Goal: Task Accomplishment & Management: Complete application form

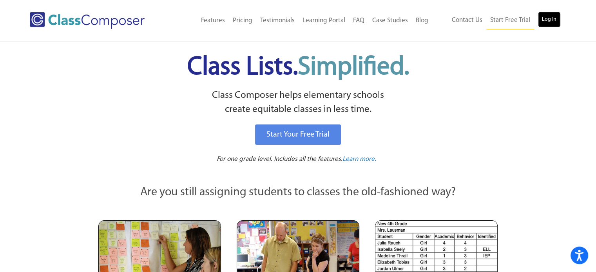
click at [549, 18] on link "Log In" at bounding box center [549, 20] width 22 height 16
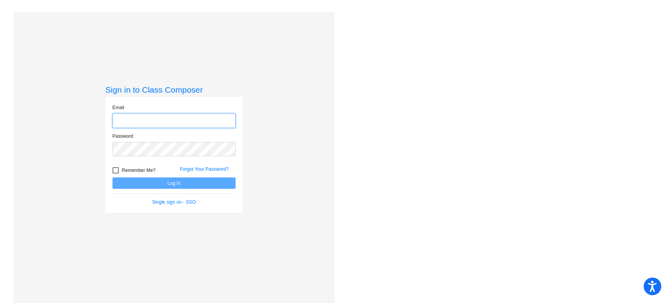
type input "[PERSON_NAME][EMAIL_ADDRESS][PERSON_NAME][DOMAIN_NAME]"
click at [161, 184] on button "Log In" at bounding box center [173, 182] width 123 height 11
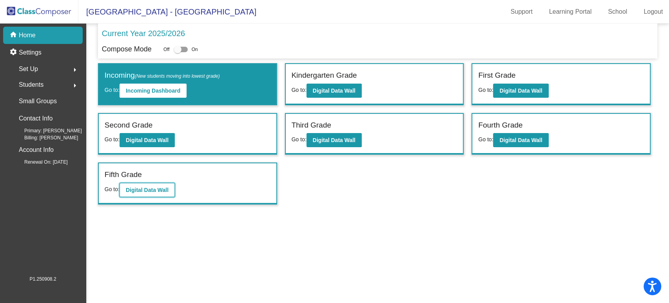
click at [146, 187] on b "Digital Data Wall" at bounding box center [147, 190] width 43 height 6
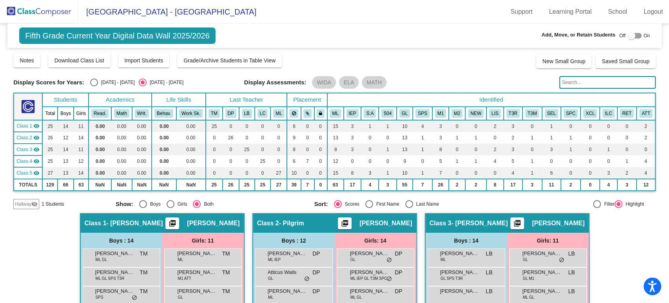
click at [633, 36] on div at bounding box center [635, 35] width 14 height 5
checkbox input "true"
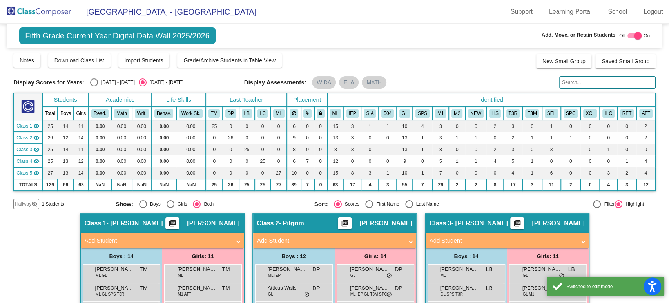
click at [30, 205] on span "Hallway" at bounding box center [23, 203] width 16 height 7
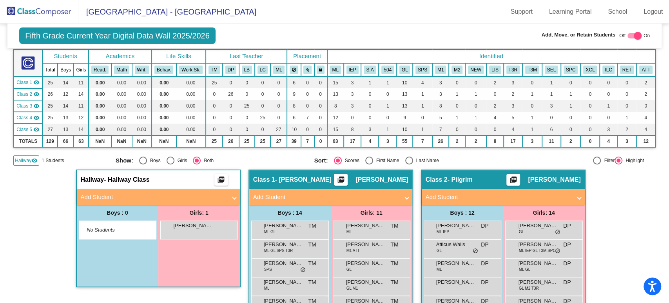
scroll to position [87, 0]
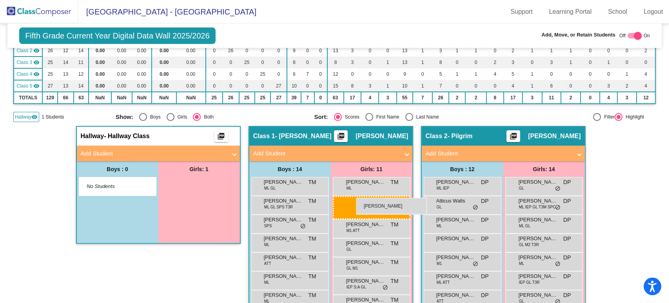
drag, startPoint x: 195, startPoint y: 187, endPoint x: 356, endPoint y: 198, distance: 161.9
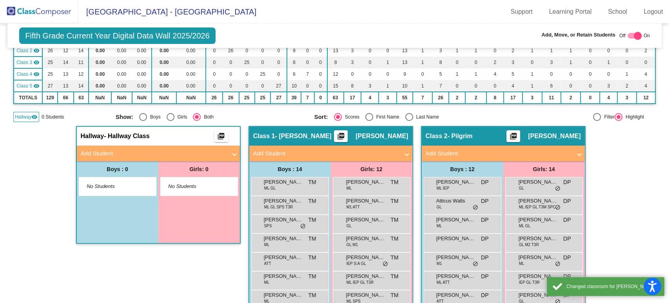
click at [213, 150] on mat-panel-title "Add Student" at bounding box center [154, 153] width 146 height 9
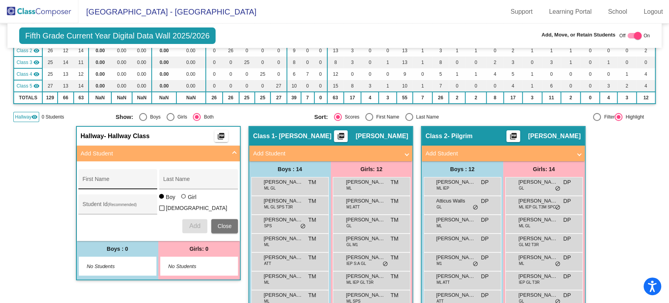
click at [117, 174] on div "First Name" at bounding box center [118, 181] width 71 height 16
type input "Isiomara"
type input "Hernandez Bravo"
click at [181, 198] on div at bounding box center [183, 196] width 5 height 5
click at [184, 200] on input "Girl" at bounding box center [184, 200] width 0 height 0
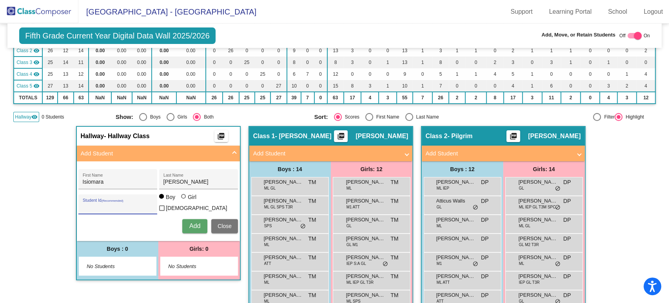
radio input "true"
click at [197, 222] on span "Add" at bounding box center [194, 225] width 11 height 7
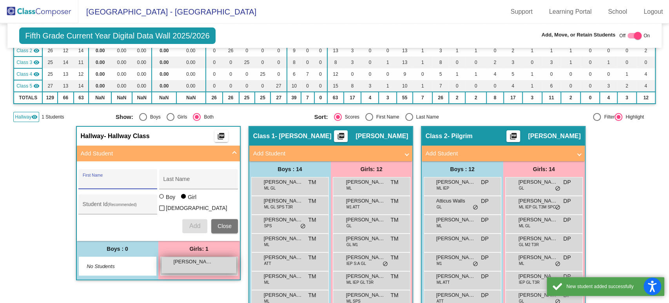
click at [209, 267] on div "Isiomara Hernandez Bravo lock do_not_disturb_alt" at bounding box center [198, 265] width 75 height 16
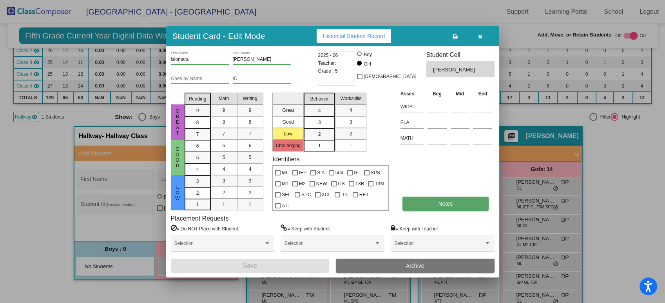
click at [415, 200] on button "Notes" at bounding box center [446, 203] width 86 height 14
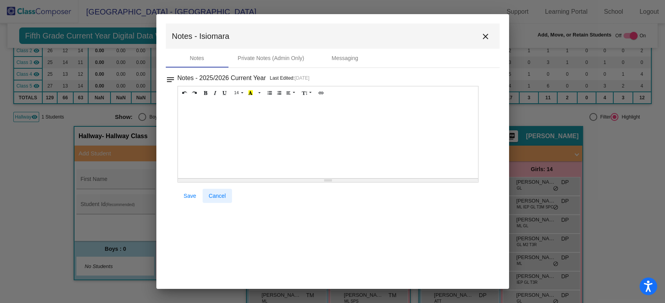
click at [220, 195] on span "Cancel" at bounding box center [217, 195] width 17 height 6
click at [241, 132] on div at bounding box center [328, 139] width 301 height 78
click at [268, 93] on icon "Unordered list (CTRL+SHIFT+NUM7)" at bounding box center [270, 92] width 4 height 5
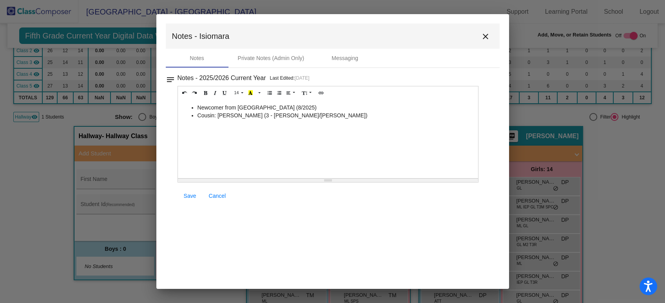
click at [343, 117] on li "Cousin: Ana Perez-Bravo (3 - Broadbelt/Arias)" at bounding box center [336, 115] width 277 height 8
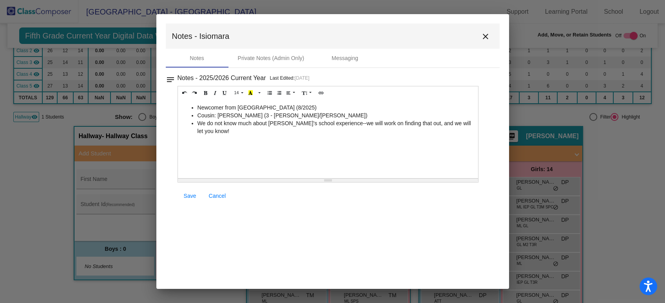
click at [194, 193] on span "Save" at bounding box center [190, 195] width 13 height 6
click at [491, 34] on button "close" at bounding box center [486, 36] width 16 height 16
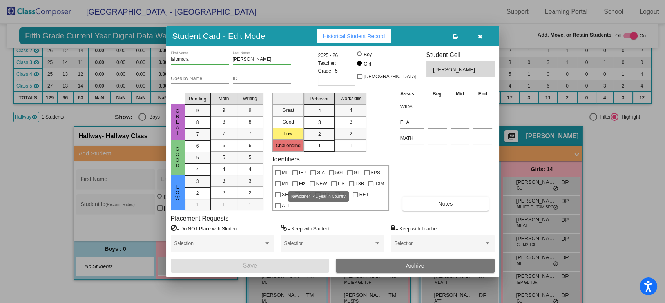
click at [319, 182] on span "NEW" at bounding box center [321, 183] width 11 height 9
click at [312, 186] on input "NEW" at bounding box center [312, 186] width 0 height 0
checkbox input "true"
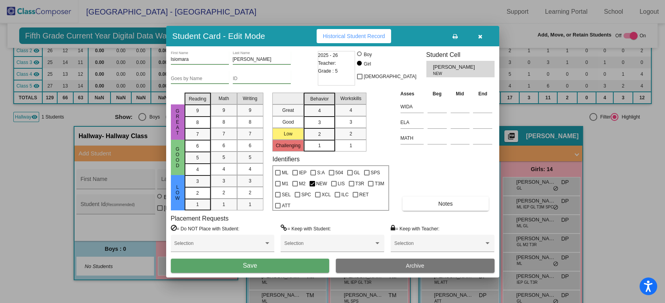
click at [307, 263] on button "Save" at bounding box center [250, 265] width 159 height 14
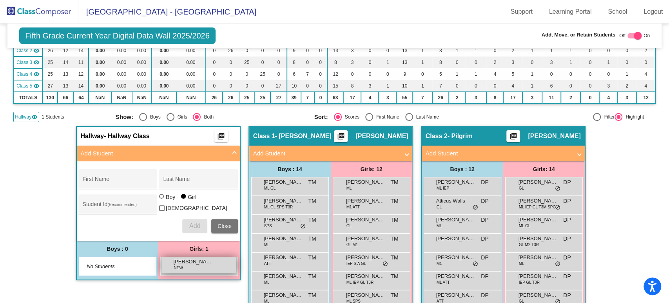
click at [200, 269] on div "Isiomara Hernandez Bravo NEW lock do_not_disturb_alt" at bounding box center [198, 265] width 75 height 16
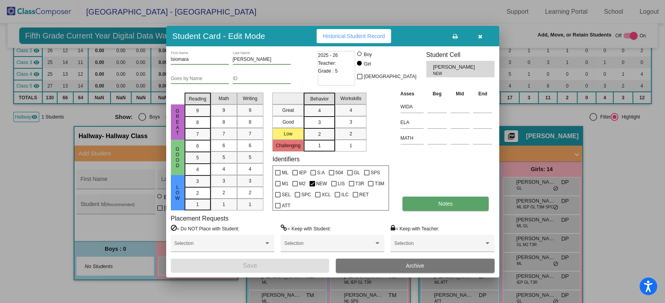
click at [447, 202] on span "Notes" at bounding box center [446, 203] width 15 height 6
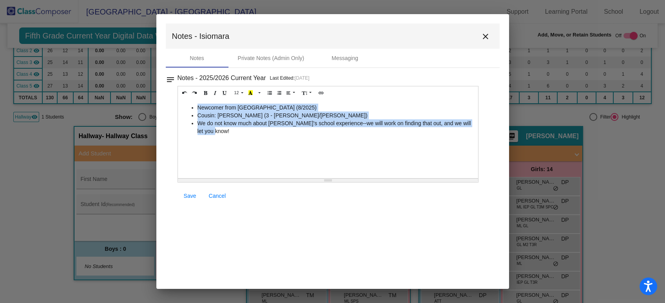
drag, startPoint x: 236, startPoint y: 134, endPoint x: 178, endPoint y: 105, distance: 65.6
click at [178, 105] on div "Newcomer from Guatemala (8/2025) Cousin: Ana Perez-Bravo (3 - Broadbelt/Arias) …" at bounding box center [328, 139] width 301 height 78
copy ul "Newcomer from Guatemala (8/2025) Cousin: Ana Perez-Bravo (3 - Broadbelt/Arias) …"
click at [484, 35] on mat-icon "close" at bounding box center [485, 36] width 9 height 9
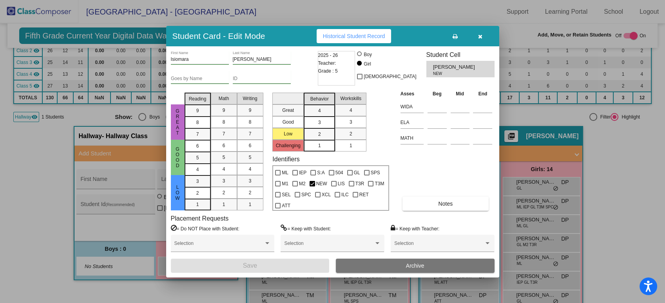
click at [481, 36] on icon "button" at bounding box center [480, 36] width 4 height 5
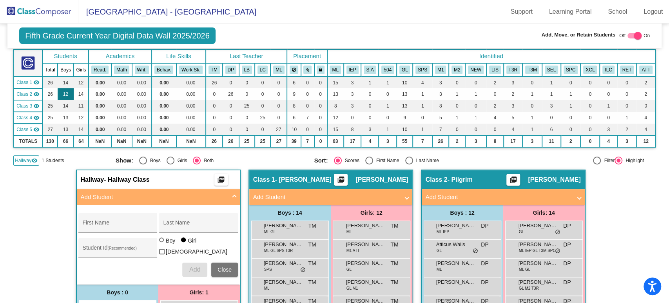
scroll to position [0, 0]
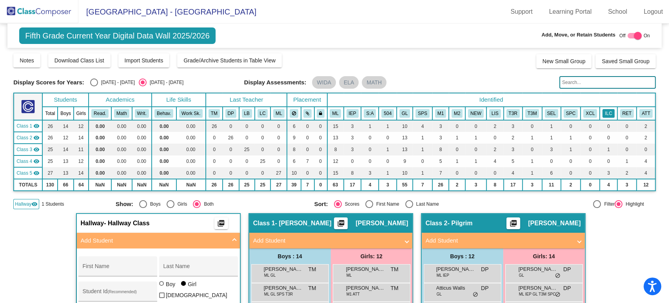
click at [604, 111] on button "ILC" at bounding box center [608, 113] width 12 height 9
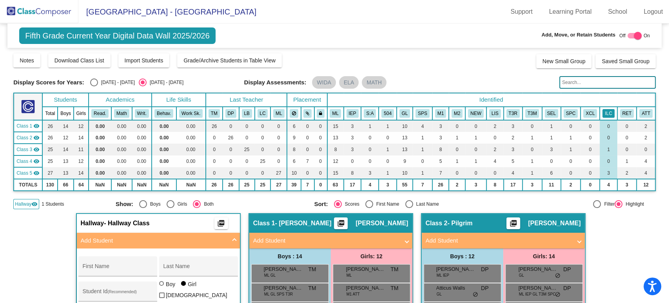
click at [604, 111] on button "ILC" at bounding box center [608, 113] width 12 height 9
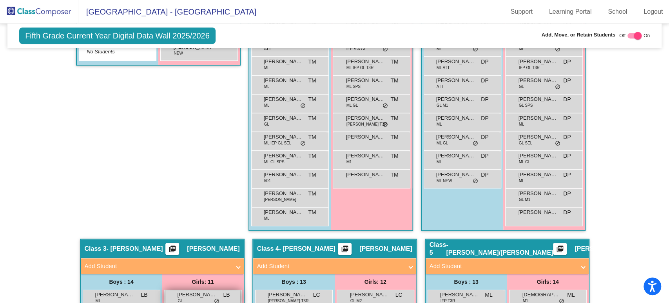
scroll to position [258, 0]
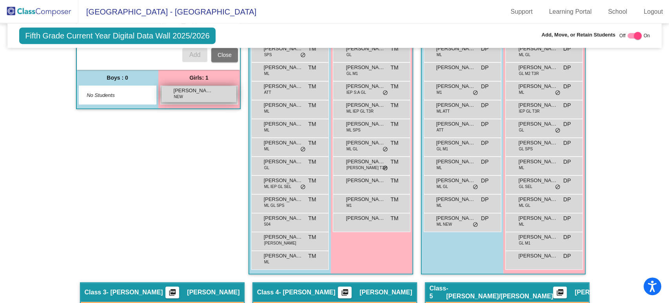
click at [205, 91] on span "Isiomara Hernandez Bravo" at bounding box center [193, 91] width 39 height 8
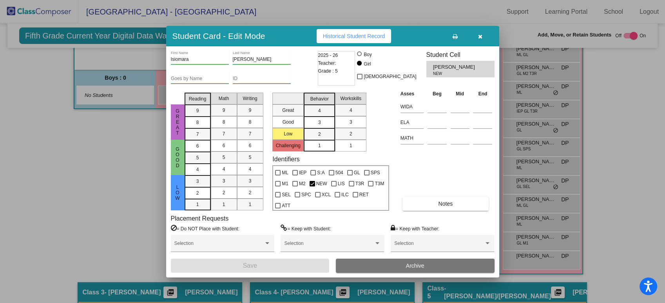
click at [187, 74] on div "Goes by Name" at bounding box center [200, 76] width 58 height 13
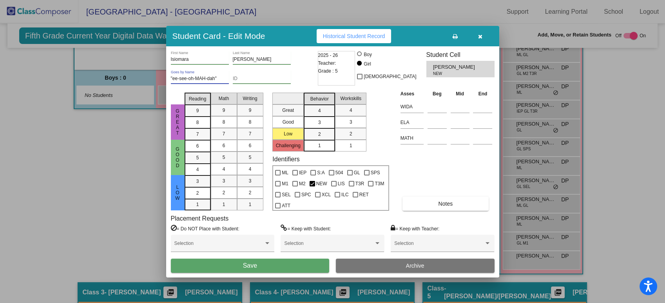
type input ""ee-see-oh-MAH-dah""
click at [285, 265] on button "Save" at bounding box center [250, 265] width 159 height 14
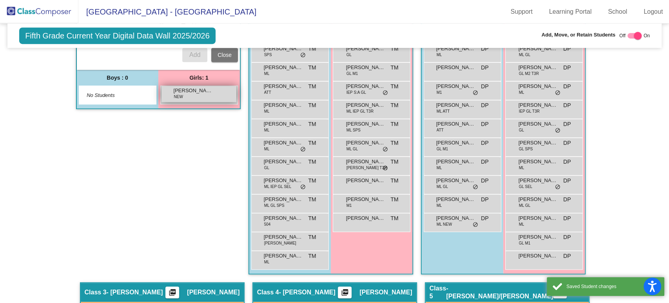
click at [207, 92] on span "Isiomara Hernandez Bravo" at bounding box center [193, 91] width 39 height 8
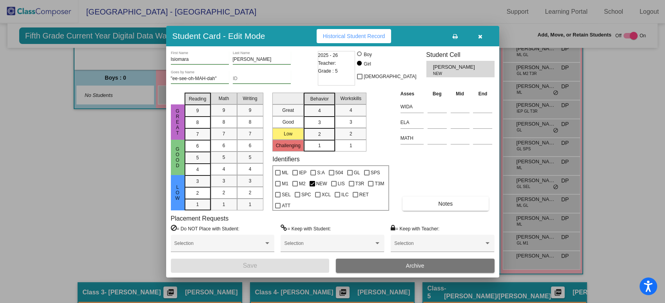
click at [456, 34] on icon at bounding box center [455, 36] width 5 height 5
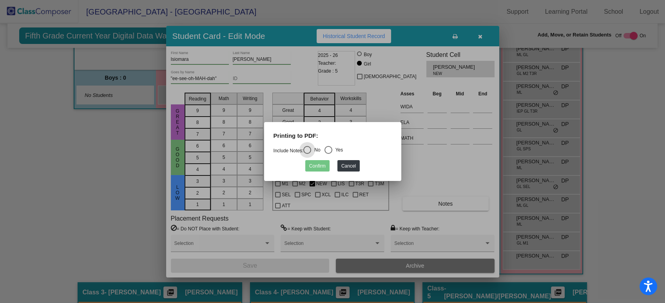
click at [332, 148] on div "Select an option" at bounding box center [329, 150] width 8 height 8
click at [328, 154] on input "Yes" at bounding box center [328, 154] width 0 height 0
radio input "true"
click at [315, 166] on button "Confirm" at bounding box center [317, 165] width 24 height 11
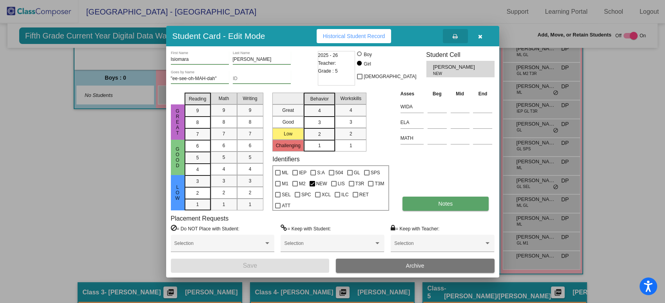
click at [446, 196] on button "Notes" at bounding box center [446, 203] width 86 height 14
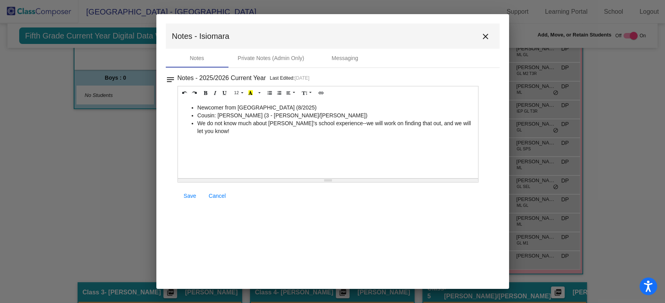
click at [196, 104] on ul "Newcomer from Guatemala (8/2025) Cousin: Ana Perez-Bravo (3 - Broadbelt/Arias) …" at bounding box center [328, 118] width 293 height 31
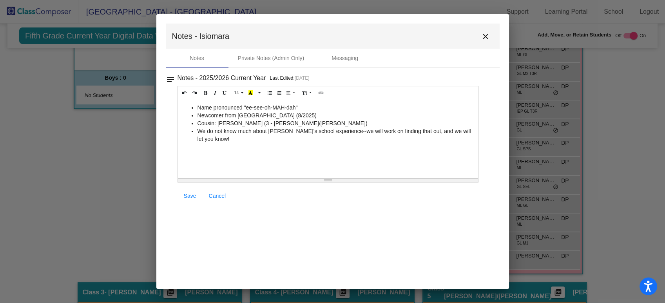
click at [194, 192] on span "Save" at bounding box center [190, 195] width 13 height 6
click at [487, 36] on mat-icon "close" at bounding box center [485, 36] width 9 height 9
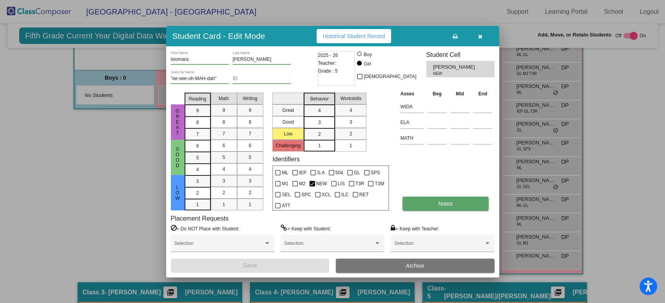
click at [448, 205] on span "Notes" at bounding box center [446, 203] width 15 height 6
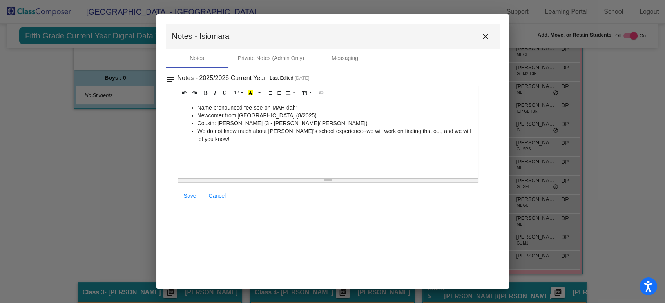
click at [312, 122] on li "Cousin: Ana Perez-Bravo (3 - Broadbelt/Arias)" at bounding box center [336, 123] width 277 height 8
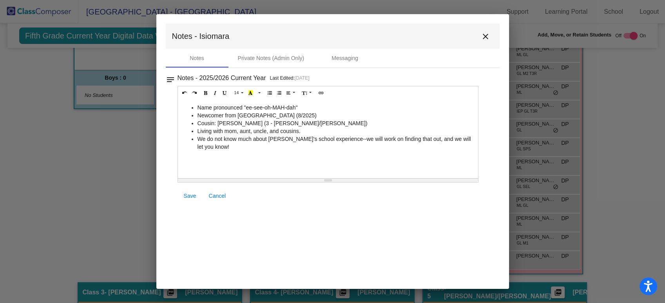
click at [177, 190] on div "notes Notes - 2025/2026 Current Year Last Edited: 9/9/25 14 8 9 10 11 12 14 18 …" at bounding box center [333, 139] width 334 height 132
click at [488, 42] on button "close" at bounding box center [486, 36] width 16 height 16
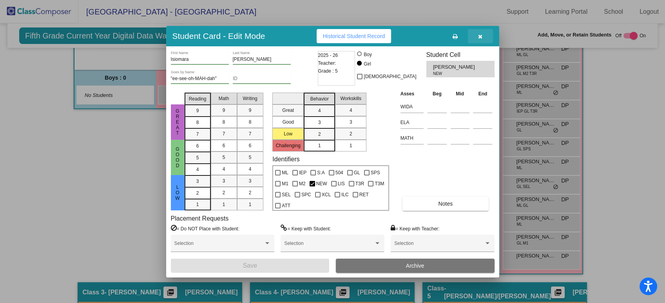
click at [478, 36] on icon "button" at bounding box center [480, 36] width 4 height 5
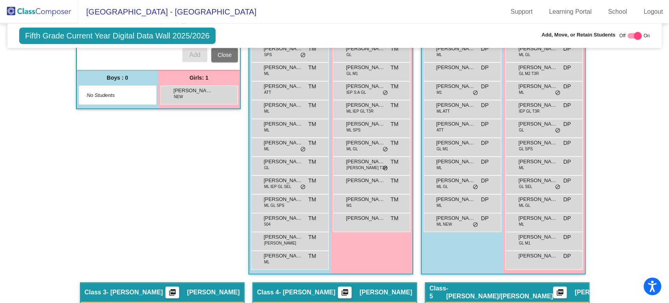
click at [54, 9] on img at bounding box center [39, 11] width 78 height 23
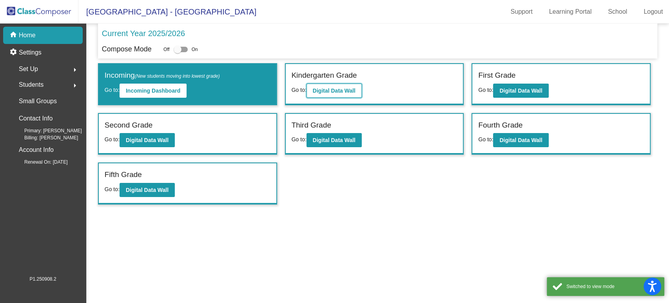
click at [338, 96] on button "Digital Data Wall" at bounding box center [334, 90] width 55 height 14
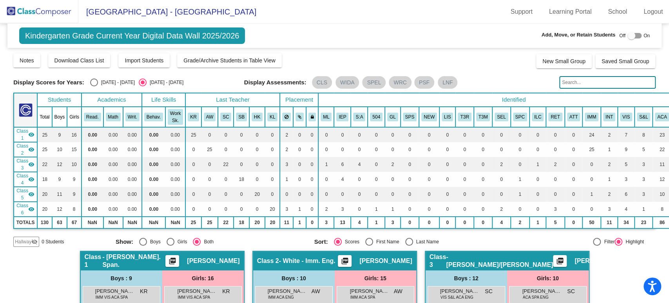
click at [628, 36] on div at bounding box center [632, 36] width 8 height 8
checkbox input "true"
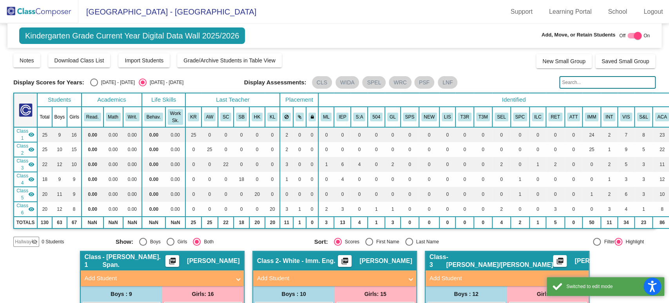
click at [33, 242] on mat-icon "visibility_off" at bounding box center [34, 241] width 6 height 6
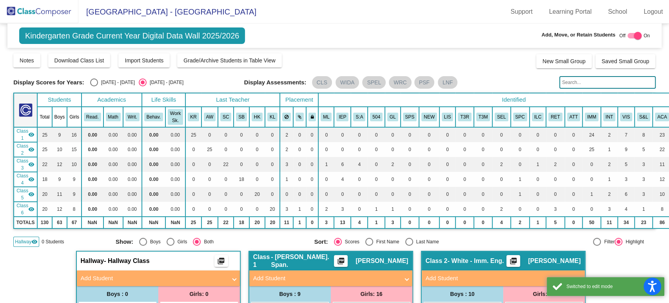
scroll to position [87, 0]
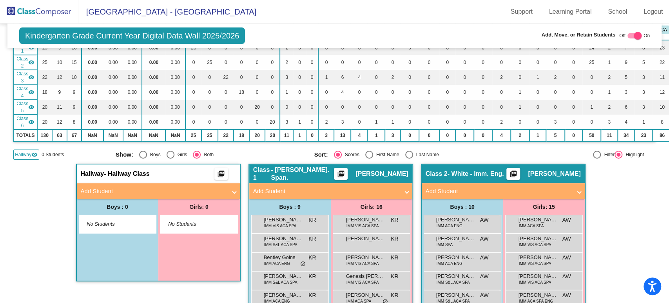
click at [187, 184] on mat-expansion-panel-header "Add Student" at bounding box center [158, 191] width 163 height 16
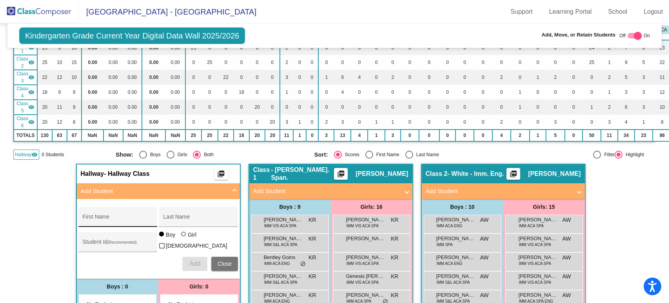
click at [144, 211] on div "First Name" at bounding box center [118, 219] width 71 height 16
type input "Aida"
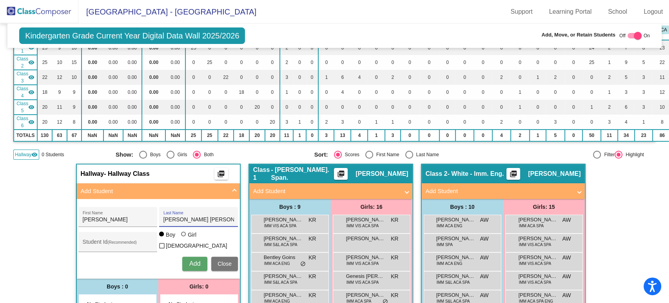
type input "Lopez Lopez"
click at [188, 238] on div "Girl" at bounding box center [191, 234] width 9 height 8
click at [184, 238] on input "Girl" at bounding box center [184, 238] width 0 height 0
radio input "true"
click at [189, 263] on span "Add" at bounding box center [194, 263] width 11 height 7
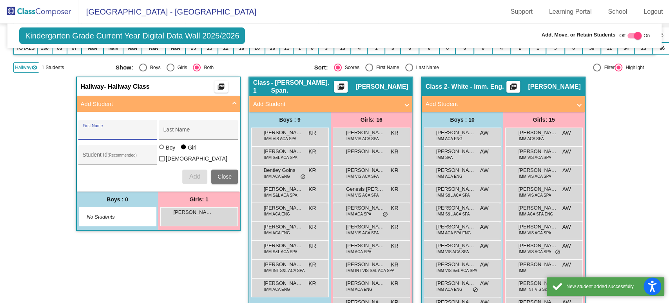
scroll to position [218, 0]
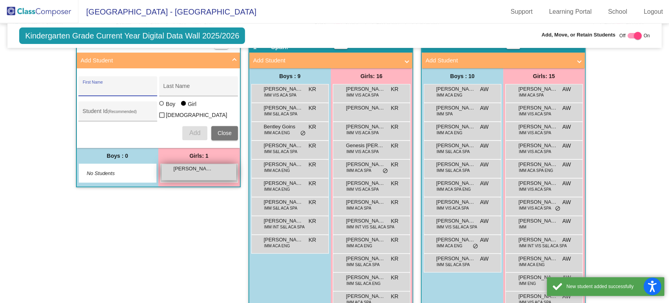
click at [192, 165] on span "Aida Lopez Lopez" at bounding box center [193, 169] width 39 height 8
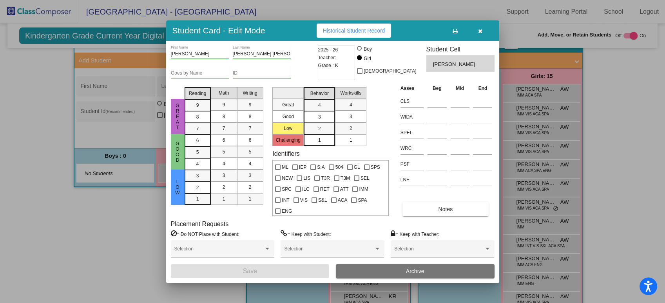
click at [424, 219] on div "Aida First Name Lopez Lopez Last Name Goes by Name ID 2025 - 26 Teacher: Grade …" at bounding box center [333, 161] width 324 height 232
click at [425, 210] on button "Notes" at bounding box center [446, 209] width 86 height 14
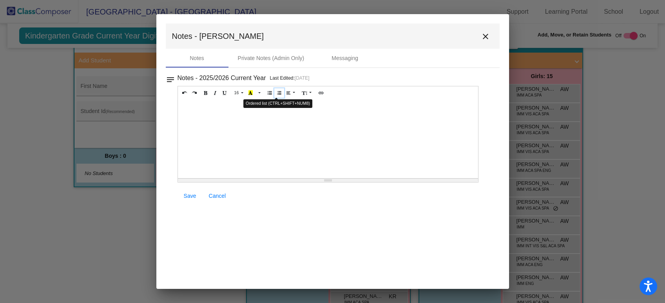
click at [274, 89] on button "Ordered list (CTRL+SHIFT+NUM8)" at bounding box center [279, 92] width 10 height 9
click at [270, 91] on button "Unordered list (CTRL+SHIFT+NUM7)" at bounding box center [270, 92] width 10 height 9
click at [187, 191] on link "Save" at bounding box center [190, 196] width 25 height 14
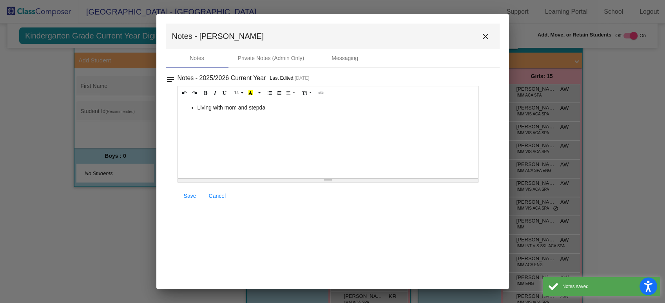
click at [488, 32] on mat-icon "close" at bounding box center [485, 36] width 9 height 9
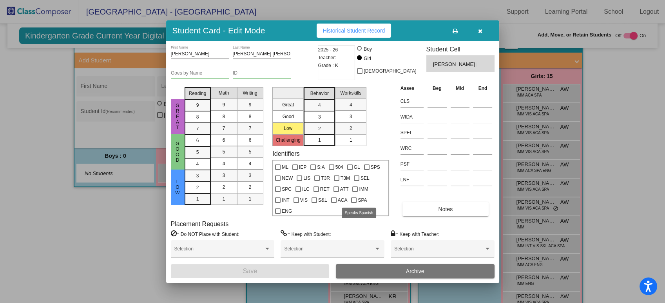
click at [354, 200] on div at bounding box center [353, 199] width 5 height 5
click at [354, 203] on input "SPA" at bounding box center [354, 203] width 0 height 0
checkbox input "true"
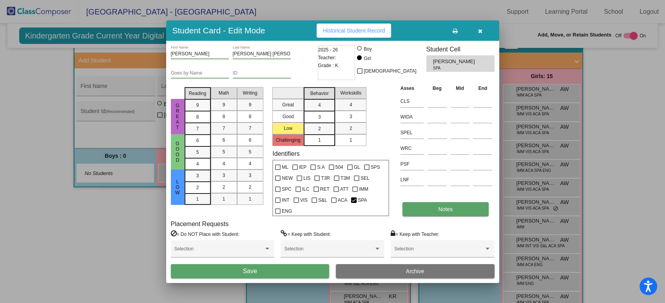
click at [428, 206] on button "Notes" at bounding box center [446, 209] width 86 height 14
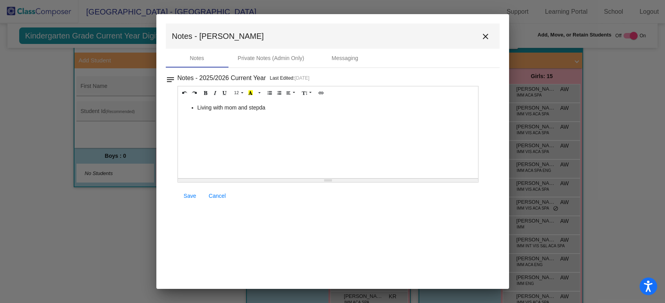
click at [308, 107] on li "Living with mom and stepda" at bounding box center [336, 107] width 277 height 8
click at [192, 197] on span "Save" at bounding box center [190, 195] width 13 height 6
click at [485, 36] on mat-icon "close" at bounding box center [485, 36] width 9 height 9
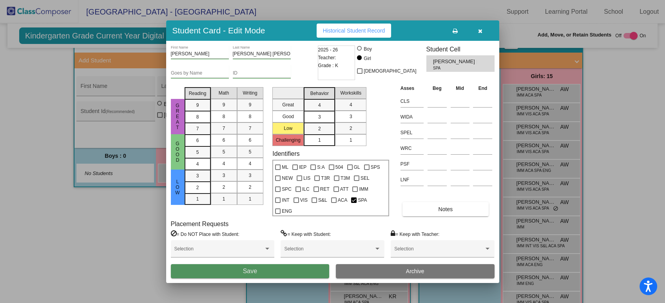
click at [301, 269] on button "Save" at bounding box center [250, 271] width 159 height 14
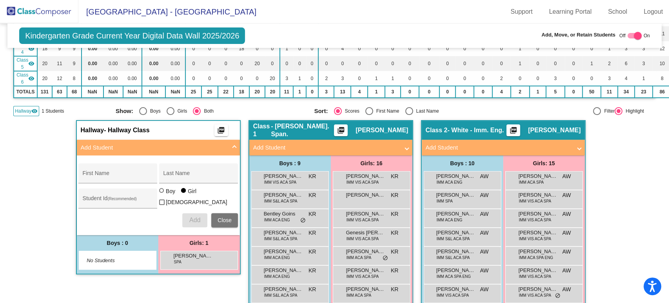
scroll to position [261, 0]
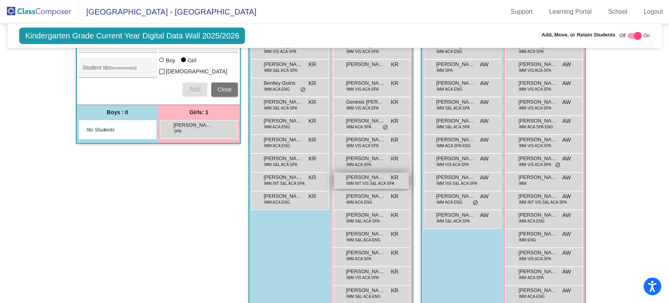
click at [372, 184] on span "IMM INT VIS S&L ACA SPA" at bounding box center [370, 183] width 48 height 6
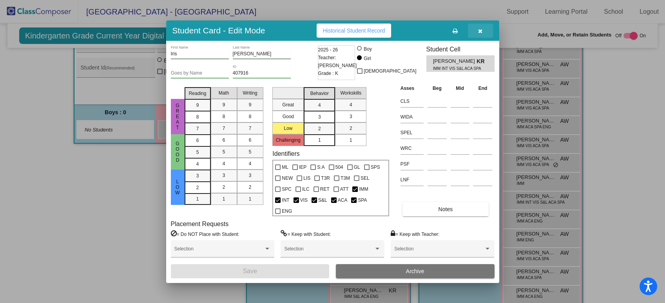
click at [480, 31] on icon "button" at bounding box center [480, 30] width 4 height 5
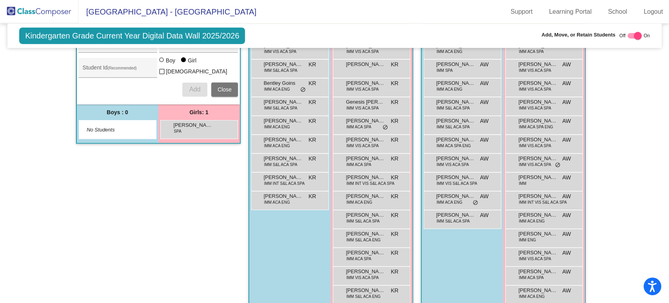
click at [162, 259] on div "Hallway - Hallway Class picture_as_pdf Add Student First Name Last Name Student…" at bounding box center [158, 171] width 165 height 365
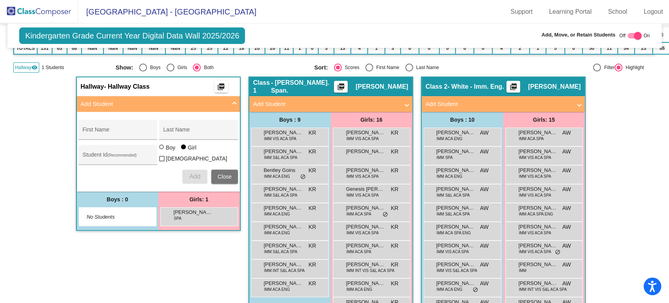
scroll to position [87, 0]
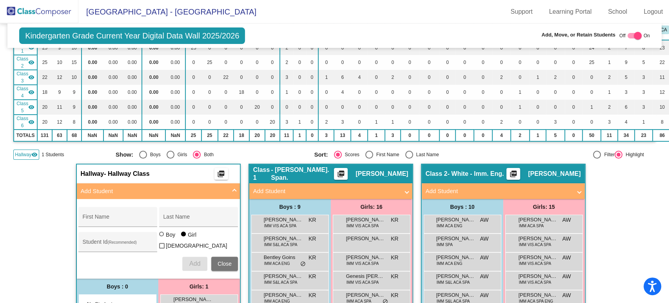
click at [127, 192] on mat-panel-title "Add Student" at bounding box center [154, 191] width 146 height 9
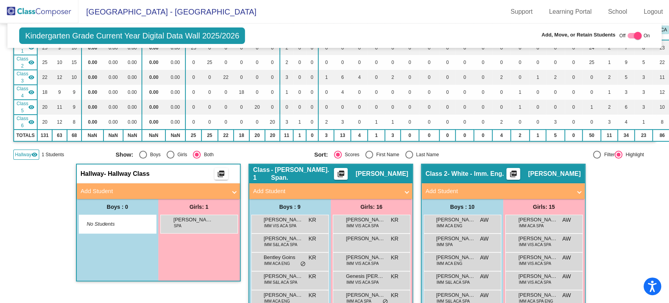
click at [115, 188] on mat-panel-title "Add Student" at bounding box center [154, 191] width 146 height 9
radio input "true"
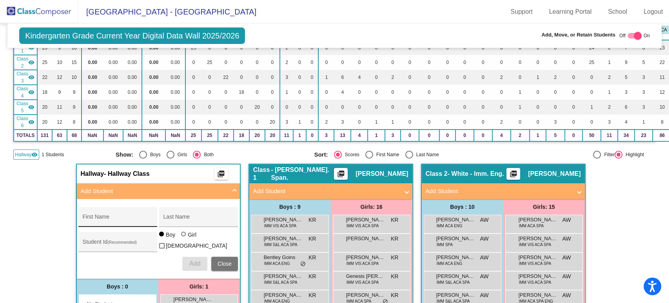
click at [114, 212] on div "First Name" at bounding box center [118, 219] width 71 height 16
type input "Marlon"
type input "Perez Perez"
click at [198, 250] on div "Marlon First Name Perez Perez Last Name Student Id (Recommended) Boy Girl Non B…" at bounding box center [157, 239] width 167 height 72
click at [194, 260] on span "Add" at bounding box center [194, 263] width 11 height 7
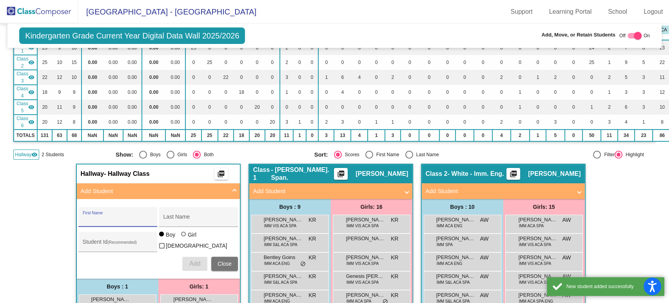
scroll to position [131, 0]
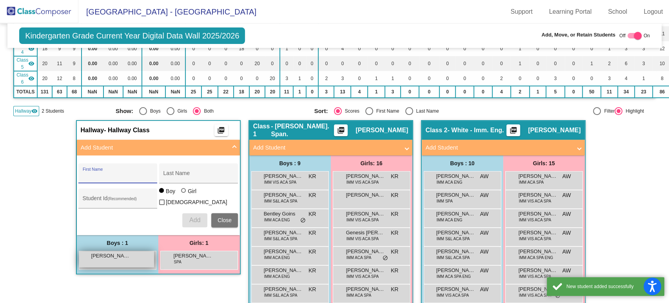
click at [119, 252] on span "Marlon Perez Perez" at bounding box center [110, 256] width 39 height 8
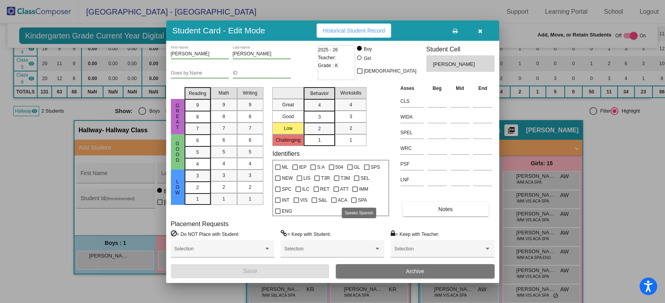
click at [357, 203] on label "SPA" at bounding box center [359, 199] width 16 height 9
click at [354, 203] on input "SPA" at bounding box center [354, 203] width 0 height 0
checkbox input "true"
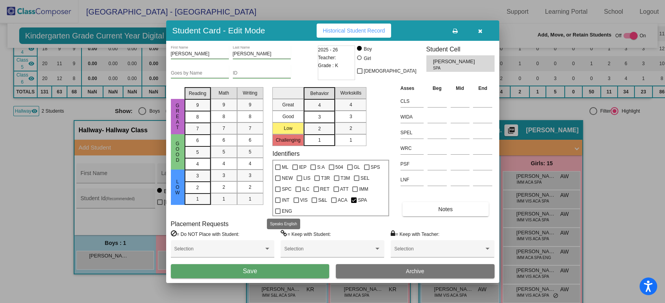
click at [284, 208] on span "ENG" at bounding box center [287, 210] width 10 height 9
click at [278, 214] on input "ENG" at bounding box center [278, 214] width 0 height 0
checkbox input "true"
click at [436, 204] on button "Notes" at bounding box center [446, 209] width 86 height 14
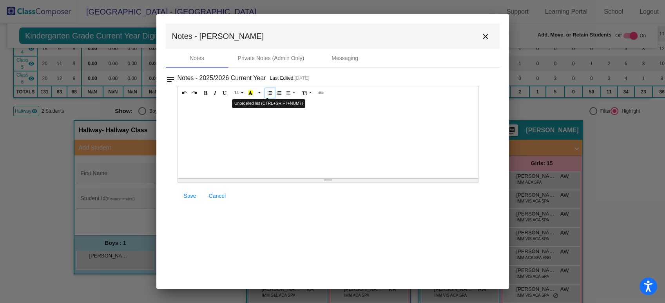
click at [268, 90] on icon "Unordered list (CTRL+SHIFT+NUM7)" at bounding box center [270, 92] width 4 height 5
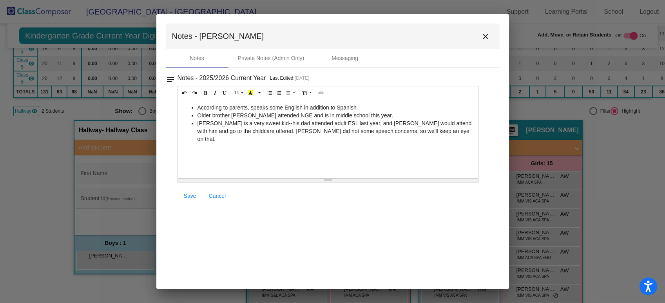
click at [186, 197] on span "Save" at bounding box center [190, 195] width 13 height 6
click at [482, 40] on mat-icon "close" at bounding box center [485, 36] width 9 height 9
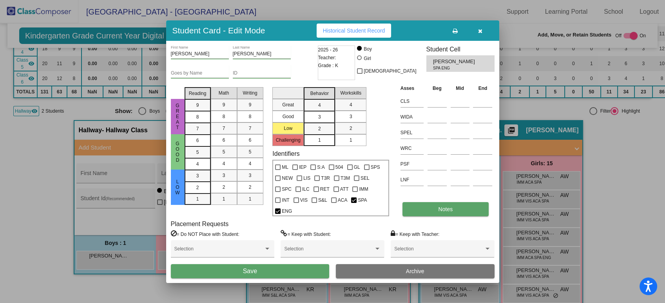
click at [437, 212] on button "Notes" at bounding box center [446, 209] width 86 height 14
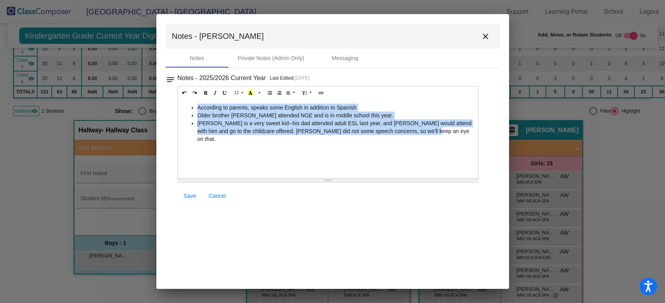
drag, startPoint x: 420, startPoint y: 133, endPoint x: 192, endPoint y: 105, distance: 229.5
click at [192, 105] on ul "According to parents, speaks some English in addition to Spanish Older brother …" at bounding box center [328, 122] width 293 height 39
copy ul "According to parents, speaks some English in addition to Spanish Older brother …"
click at [406, 136] on div "According to parents, speaks some English in addition to Spanish Older brother …" at bounding box center [328, 139] width 301 height 78
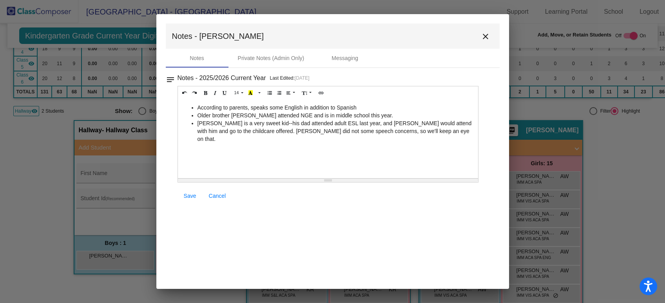
click at [279, 129] on li "Marlon is a very sweet kid--his dad attended adult ESL last year, and Marlon wo…" at bounding box center [336, 131] width 277 height 24
click at [490, 41] on button "close" at bounding box center [486, 36] width 16 height 16
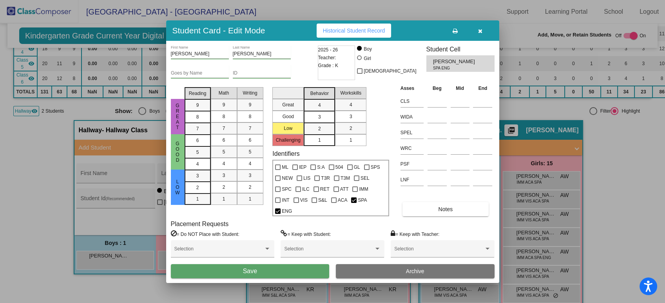
click at [267, 272] on button "Save" at bounding box center [250, 271] width 159 height 14
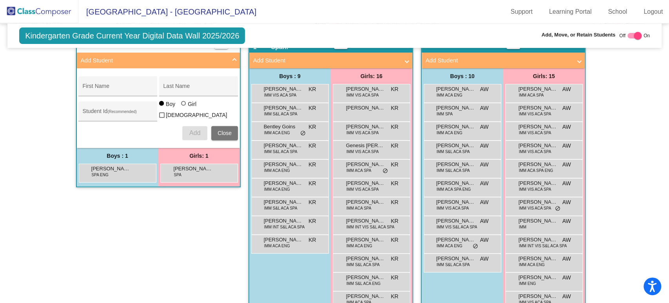
scroll to position [0, 0]
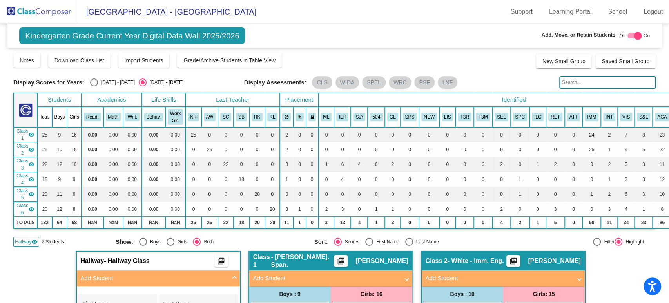
click at [45, 2] on img at bounding box center [39, 11] width 78 height 23
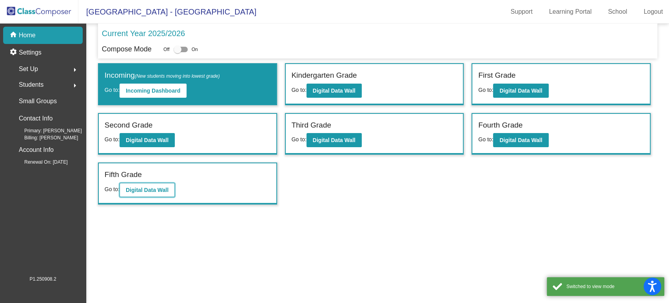
click at [148, 189] on b "Digital Data Wall" at bounding box center [147, 190] width 43 height 6
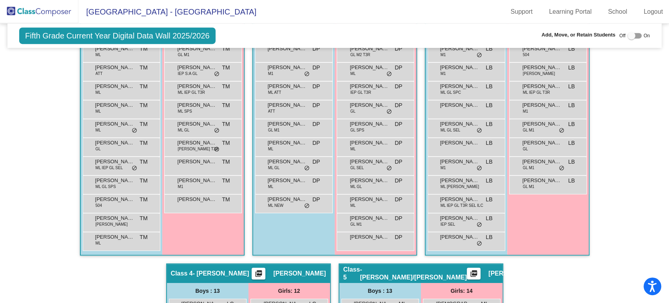
scroll to position [174, 0]
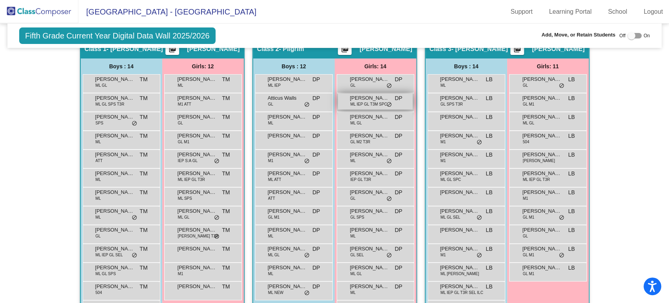
click at [373, 95] on span "Aylin Morales Sanchez" at bounding box center [369, 98] width 39 height 8
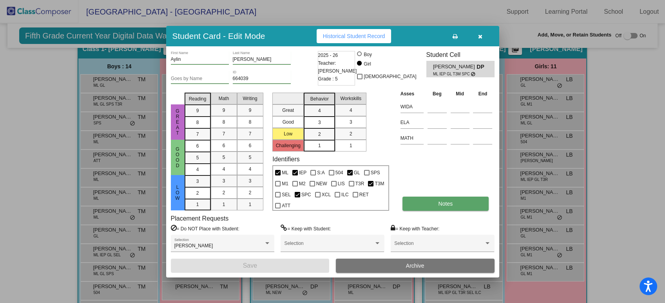
click at [421, 203] on button "Notes" at bounding box center [446, 203] width 86 height 14
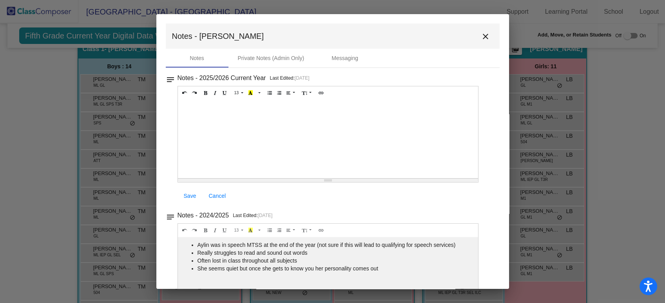
click at [483, 43] on button "close" at bounding box center [486, 36] width 16 height 16
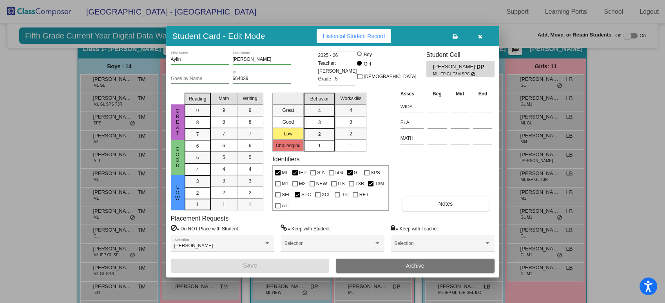
click at [483, 32] on button "button" at bounding box center [480, 36] width 25 height 14
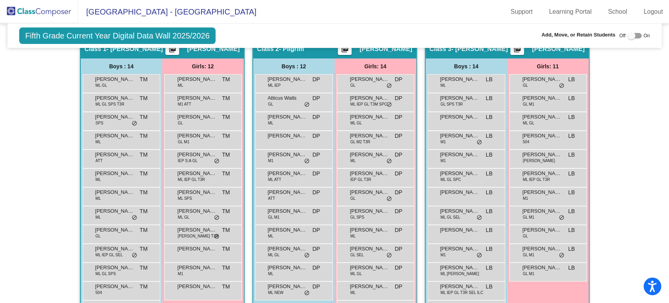
click at [40, 36] on span "Fifth Grade Current Year Digital Data Wall 2025/2026" at bounding box center [117, 35] width 196 height 16
click at [38, 16] on img at bounding box center [39, 11] width 78 height 23
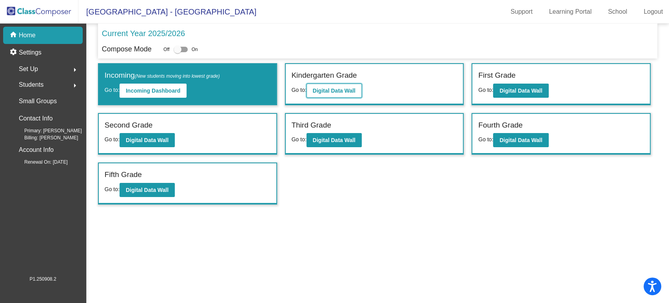
click at [348, 95] on button "Digital Data Wall" at bounding box center [334, 90] width 55 height 14
